Goal: Information Seeking & Learning: Check status

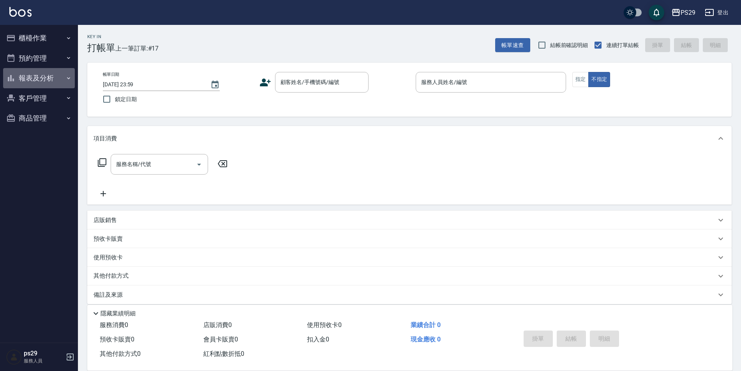
click at [34, 74] on button "報表及分析" at bounding box center [39, 78] width 72 height 20
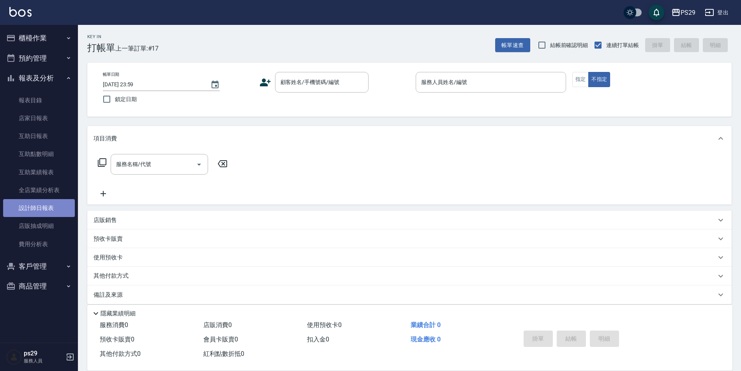
click at [56, 208] on link "設計師日報表" at bounding box center [39, 208] width 72 height 18
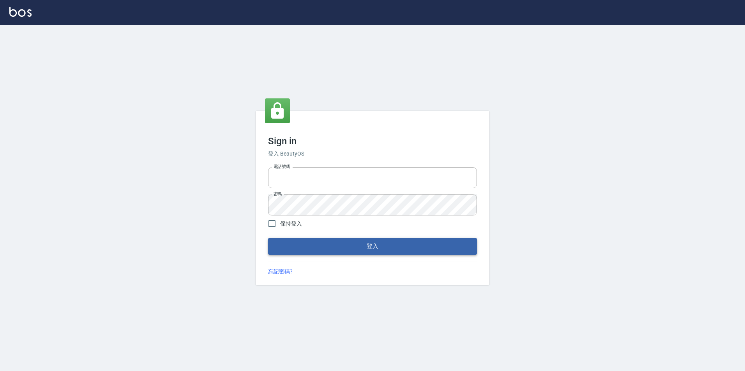
type input "0422269797"
click at [323, 246] on button "登入" at bounding box center [372, 246] width 209 height 16
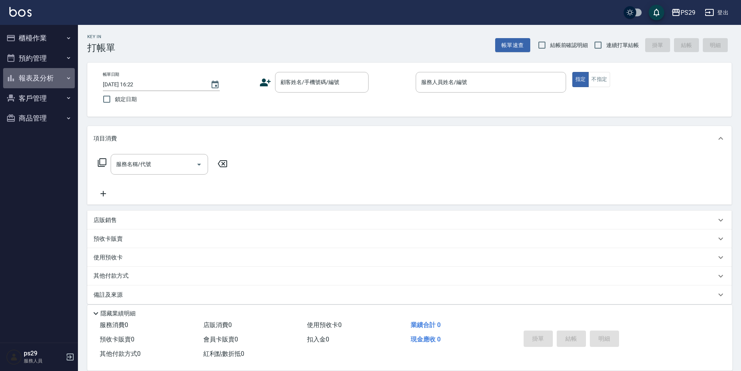
click at [58, 79] on button "報表及分析" at bounding box center [39, 78] width 72 height 20
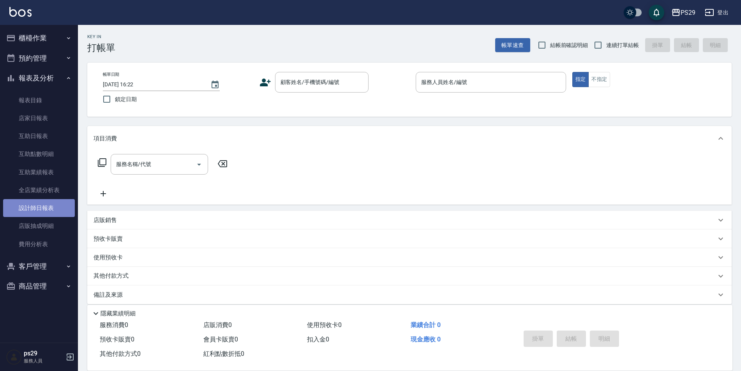
click at [47, 208] on link "設計師日報表" at bounding box center [39, 208] width 72 height 18
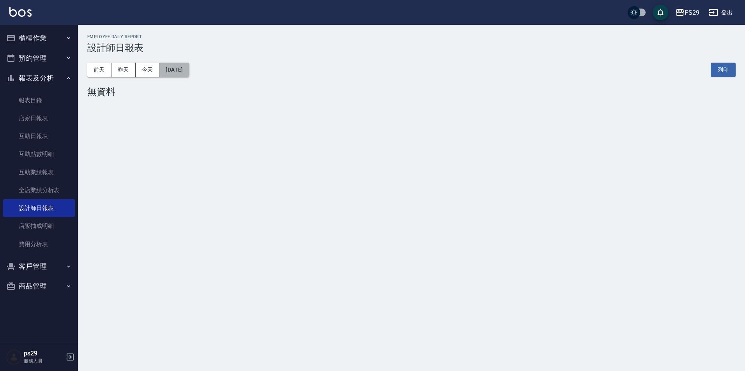
click at [183, 67] on button "[DATE]" at bounding box center [174, 70] width 30 height 14
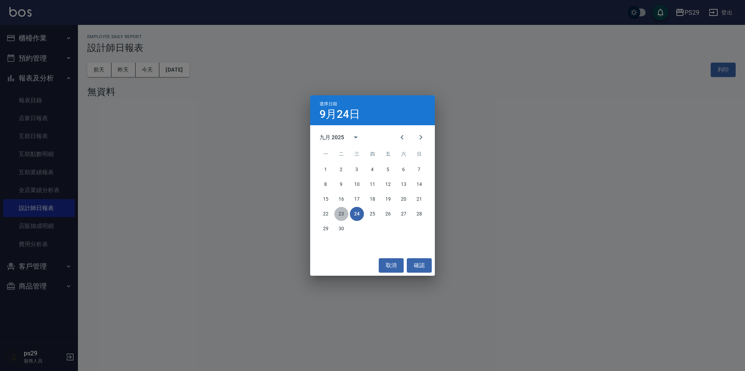
click at [342, 215] on button "23" at bounding box center [341, 214] width 14 height 14
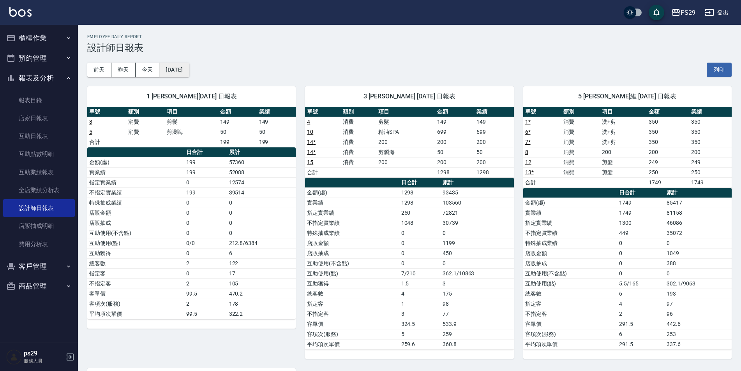
click at [189, 65] on button "2025/09/23" at bounding box center [174, 70] width 30 height 14
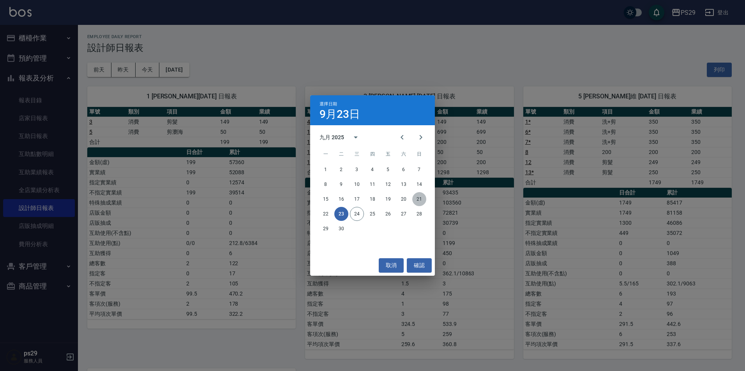
click at [422, 199] on button "21" at bounding box center [419, 199] width 14 height 14
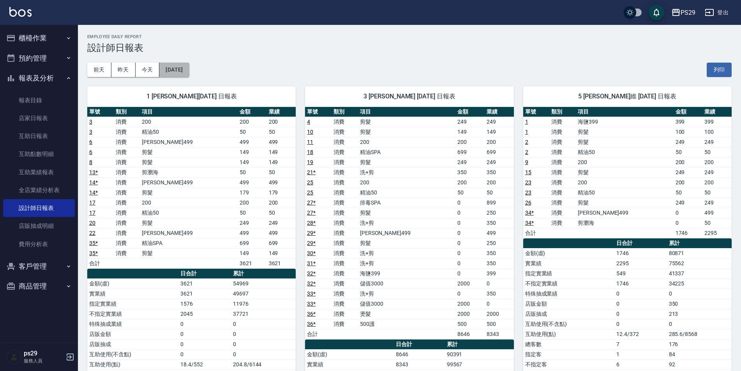
click at [189, 72] on button "2025/09/21" at bounding box center [174, 70] width 30 height 14
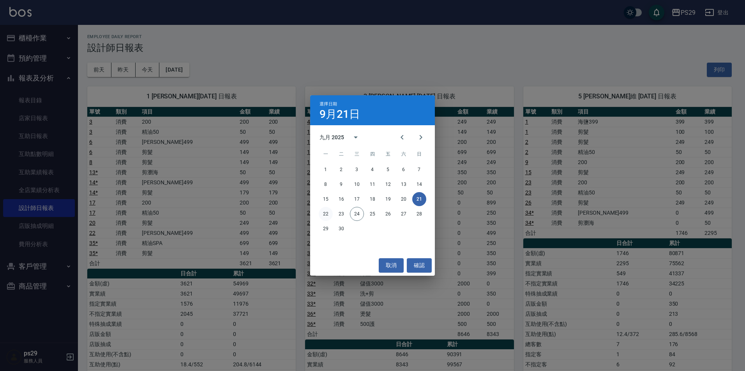
click at [324, 217] on button "22" at bounding box center [326, 214] width 14 height 14
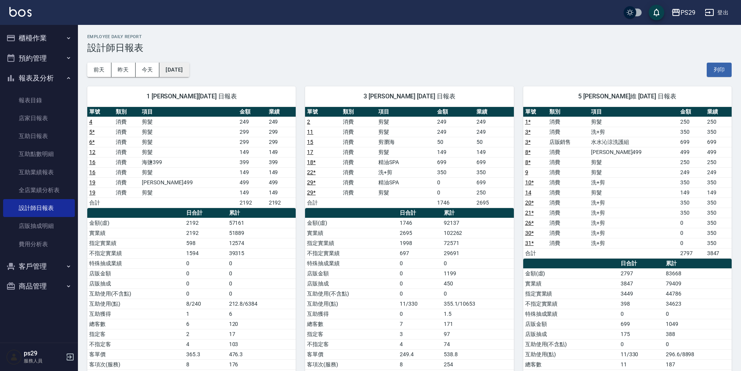
click at [189, 68] on button "2025/09/22" at bounding box center [174, 70] width 30 height 14
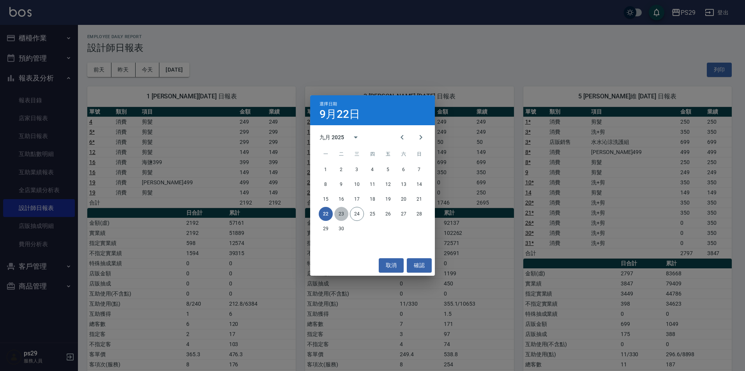
click at [336, 214] on button "23" at bounding box center [341, 214] width 14 height 14
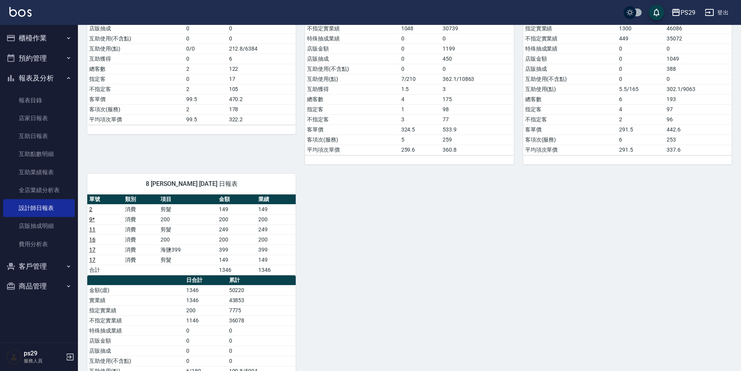
scroll to position [290, 0]
